Goal: Information Seeking & Learning: Learn about a topic

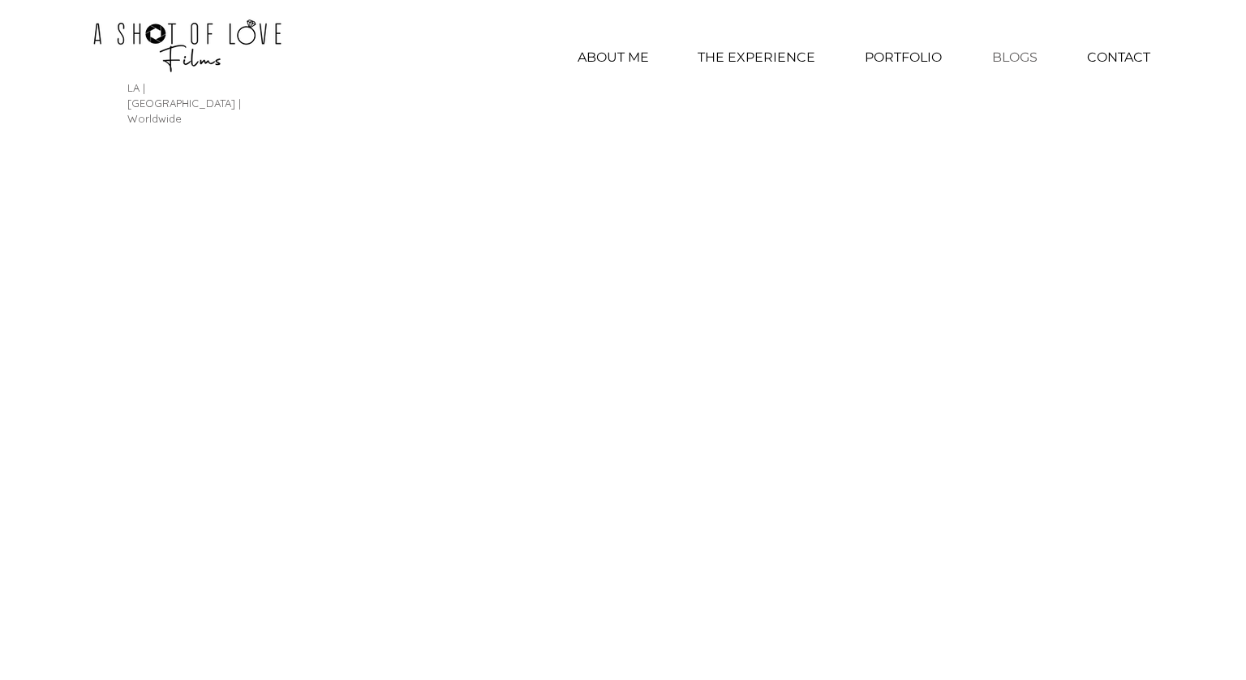
click at [1012, 60] on p "BLOGS" at bounding box center [1015, 57] width 62 height 41
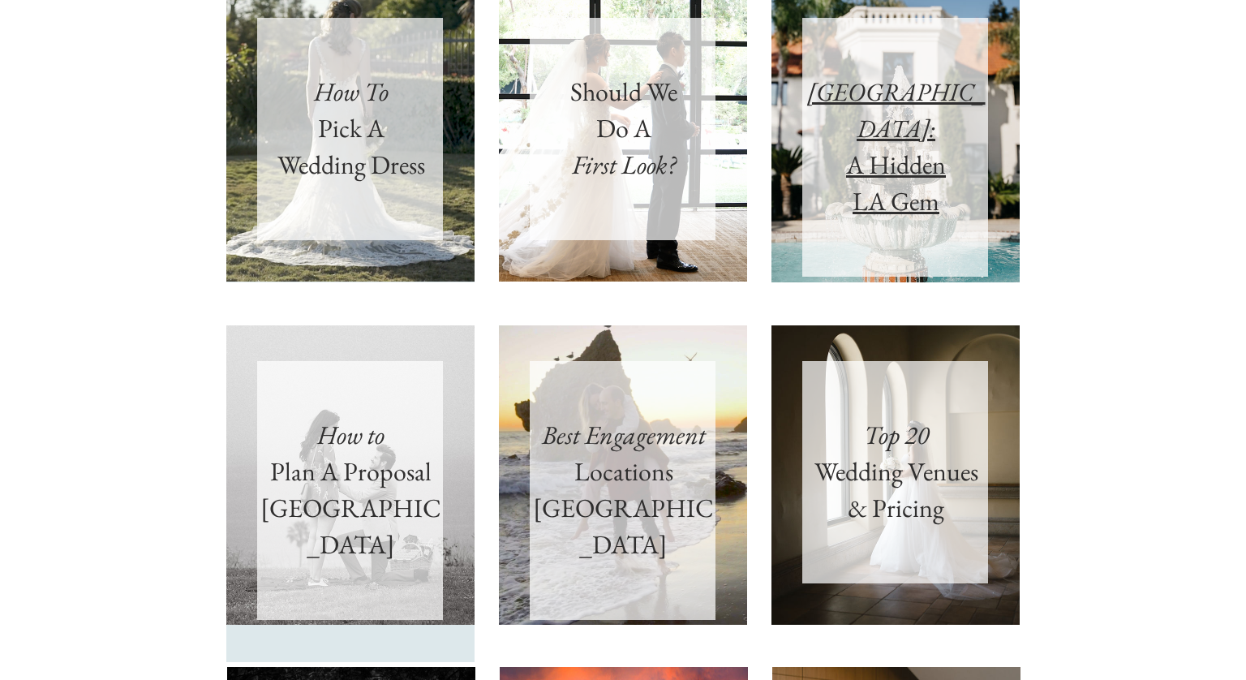
scroll to position [1120, 0]
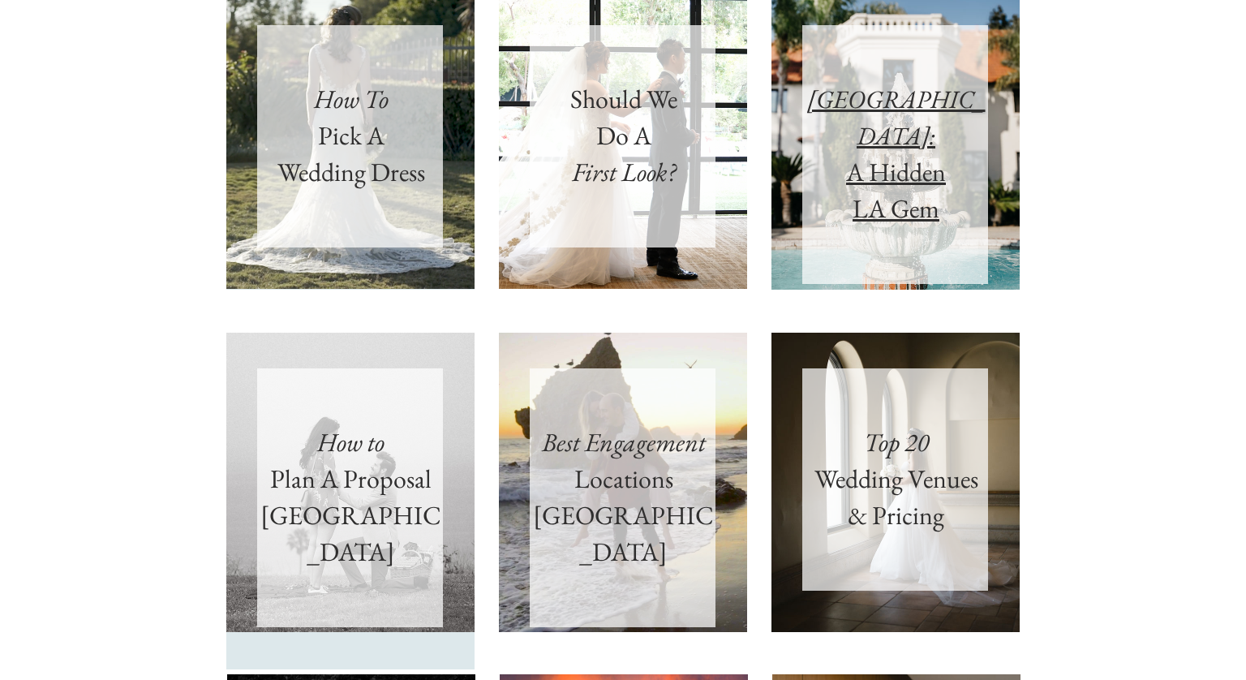
click at [910, 155] on span "A Hidden LA Gem" at bounding box center [896, 190] width 100 height 71
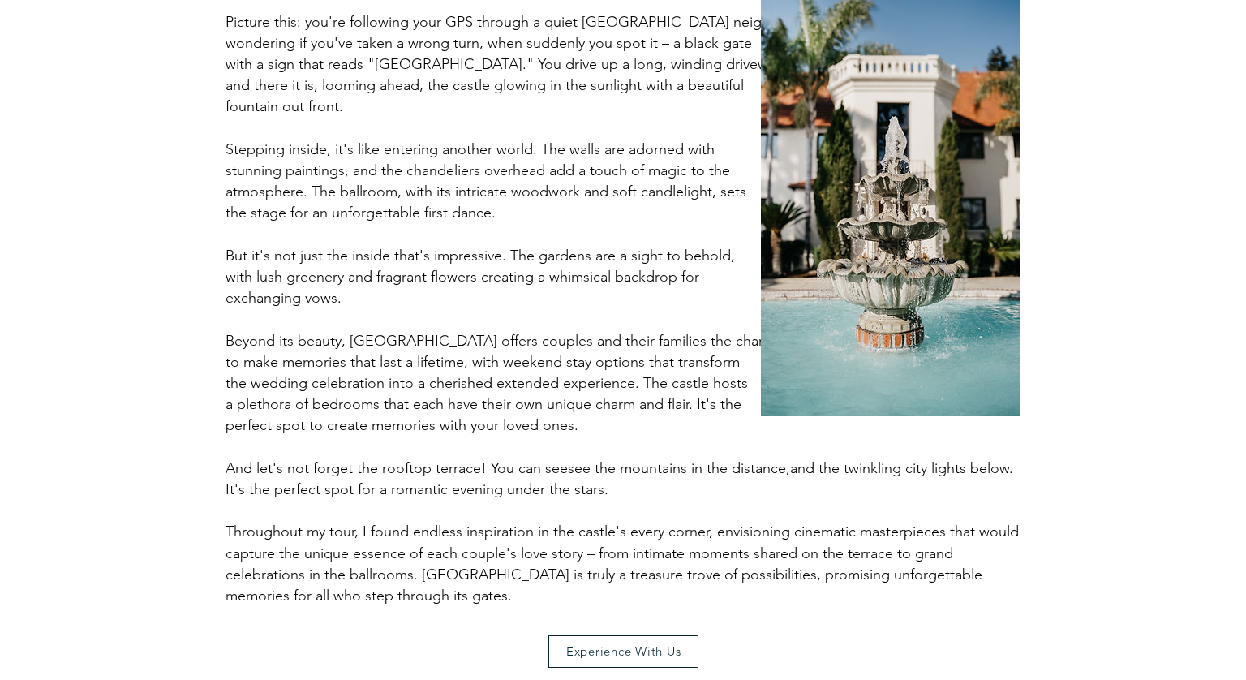
scroll to position [641, 0]
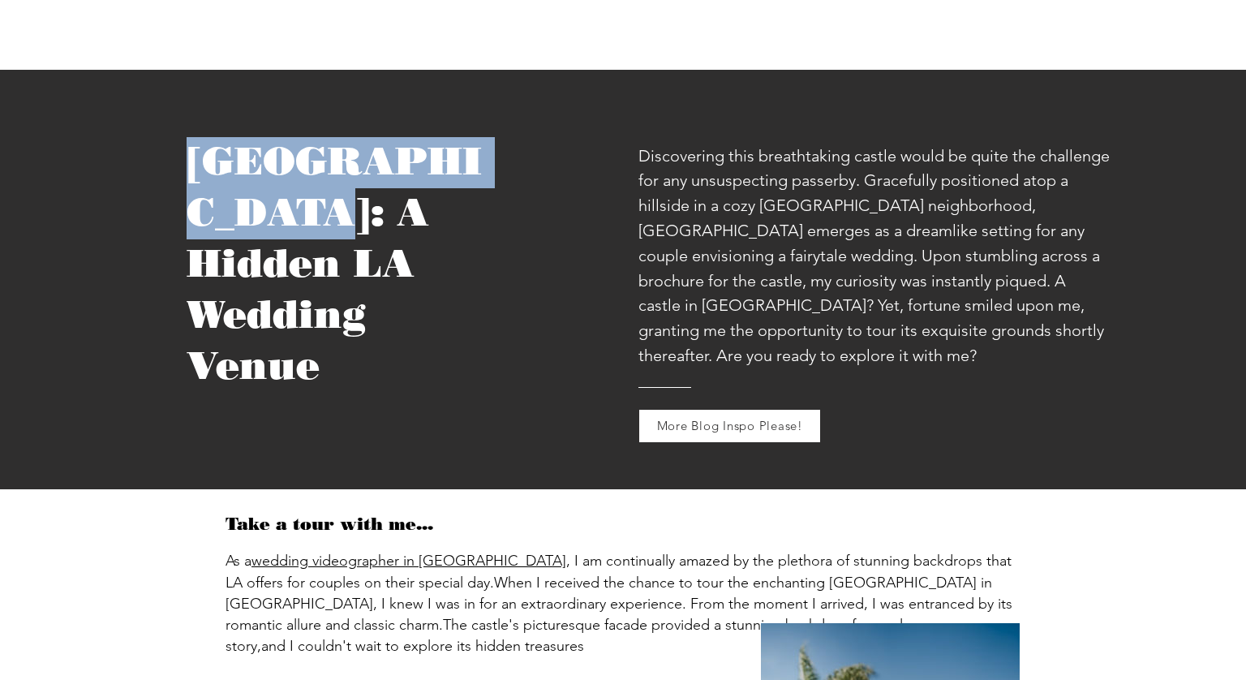
drag, startPoint x: 312, startPoint y: 183, endPoint x: 162, endPoint y: 131, distance: 159.1
click at [162, 131] on div "Wrensmoor Castle: A Hidden LA Wedding Venue" at bounding box center [249, 279] width 498 height 419
